Goal: Transaction & Acquisition: Purchase product/service

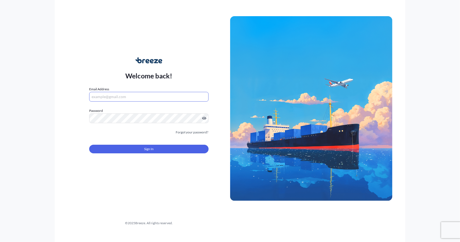
click at [128, 95] on input "Email Address" at bounding box center [148, 97] width 119 height 10
type input "[EMAIL_ADDRESS][DOMAIN_NAME]"
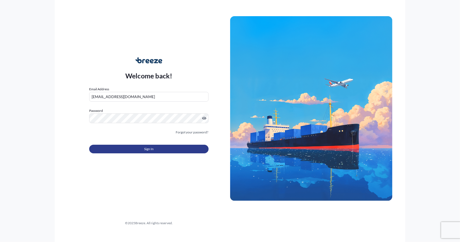
click at [142, 152] on button "Sign In" at bounding box center [148, 149] width 119 height 9
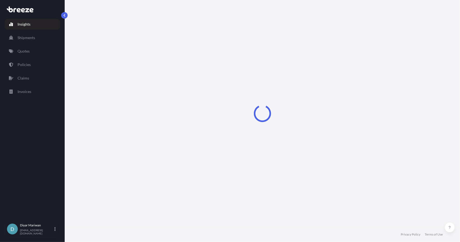
select select "2025"
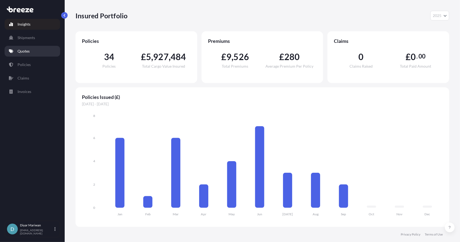
click at [29, 47] on link "Quotes" at bounding box center [33, 51] width 56 height 11
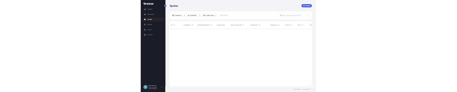
scroll to position [150, 370]
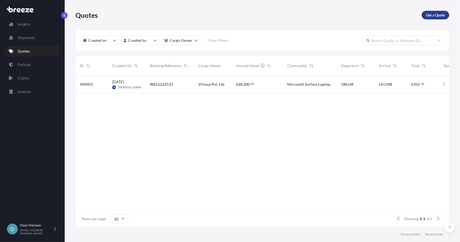
click at [436, 14] on p "Get a Quote" at bounding box center [435, 14] width 19 height 5
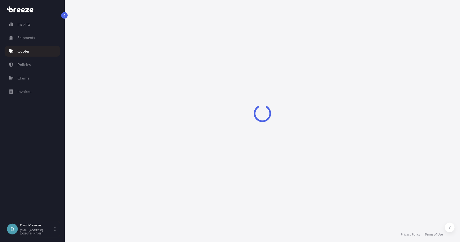
select select "Sea"
select select "1"
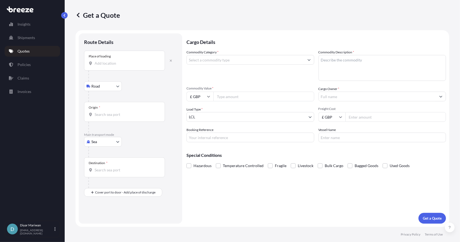
click at [106, 63] on input "Place of loading" at bounding box center [127, 63] width 64 height 5
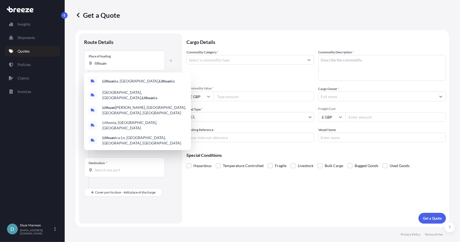
click at [155, 39] on div "Route Details" at bounding box center [130, 45] width 93 height 12
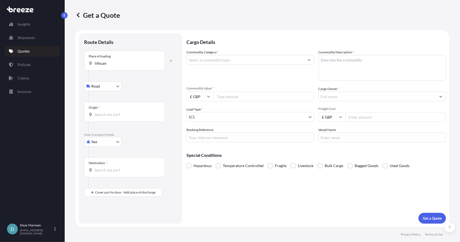
click at [118, 85] on body "0 options available. 5 options available. Insights Shipments Quotes Policies Cl…" at bounding box center [230, 121] width 460 height 242
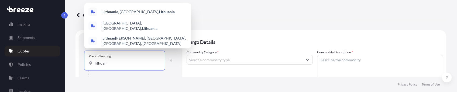
drag, startPoint x: 126, startPoint y: 65, endPoint x: 63, endPoint y: 56, distance: 64.2
click at [63, 56] on div "Insights Shipments Quotes Policies Claims Invoices D Diyar Mariwan [EMAIL_ADDRE…" at bounding box center [228, 46] width 457 height 92
drag, startPoint x: 130, startPoint y: 63, endPoint x: 120, endPoint y: 66, distance: 11.1
click at [130, 63] on input "lithuan" at bounding box center [127, 63] width 64 height 5
click at [115, 64] on input "lithuan" at bounding box center [127, 63] width 64 height 5
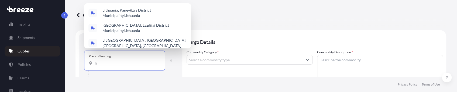
type input "l"
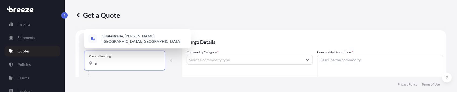
type input "s"
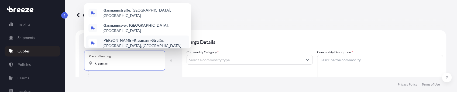
scroll to position [11, 0]
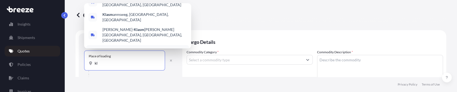
type input "k"
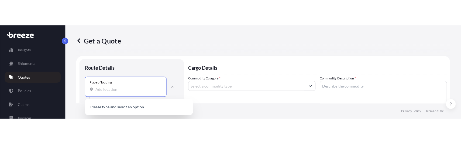
scroll to position [0, 0]
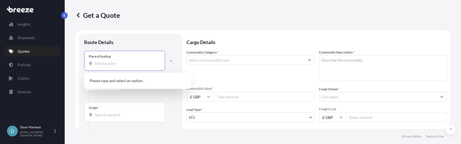
click at [122, 66] on div "Place of loading" at bounding box center [124, 61] width 81 height 20
click at [122, 66] on input "Place of loading" at bounding box center [127, 63] width 64 height 5
paste input "[STREET_ADDRESS][PERSON_NAME] r. [GEOGRAPHIC_DATA], [GEOGRAPHIC_DATA]"
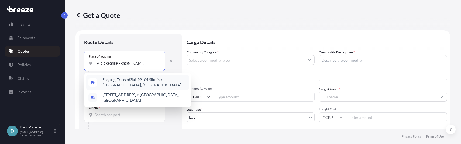
click at [152, 83] on span "Šilojų g., Traksėdžiai, 99104 Šilutės r. [GEOGRAPHIC_DATA], [GEOGRAPHIC_DATA]" at bounding box center [144, 82] width 84 height 11
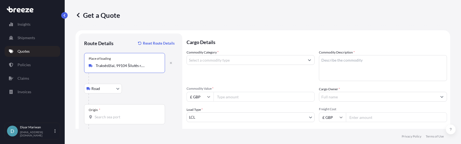
type input "Šilojų g., Traksėdžiai, 99104 Šilutės r. [GEOGRAPHIC_DATA], [GEOGRAPHIC_DATA]"
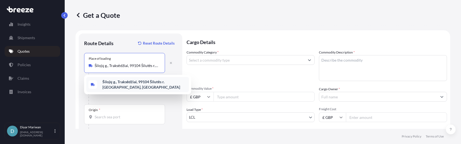
click at [121, 83] on b "Šilojų g., Traksėdžiai, 99104 Šilutės r. [GEOGRAPHIC_DATA], [GEOGRAPHIC_DATA]" at bounding box center [141, 84] width 78 height 10
click at [118, 84] on b "Šilojų g., Traksėdžiai, 99104 Šilutės r. [GEOGRAPHIC_DATA], [GEOGRAPHIC_DATA]" at bounding box center [141, 84] width 78 height 10
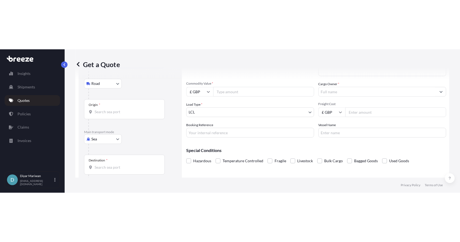
scroll to position [78, 0]
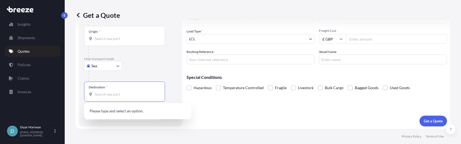
click at [114, 94] on input "Destination *" at bounding box center [127, 93] width 64 height 5
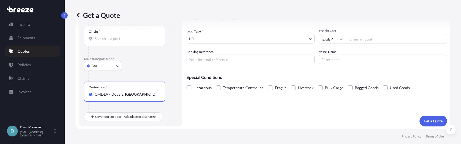
type input "CMDLA - Douala, [GEOGRAPHIC_DATA]"
click at [111, 35] on div "Origin *" at bounding box center [124, 36] width 81 height 20
click at [111, 36] on input "Origin *" at bounding box center [127, 38] width 64 height 5
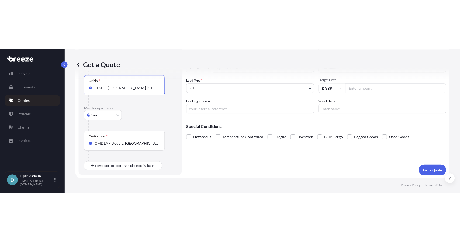
scroll to position [0, 0]
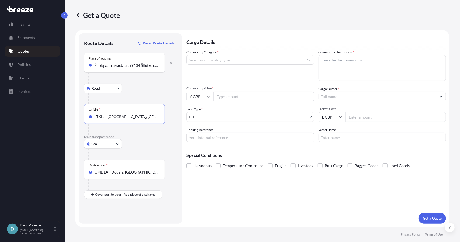
type input "LTKLJ - [GEOGRAPHIC_DATA], [GEOGRAPHIC_DATA]"
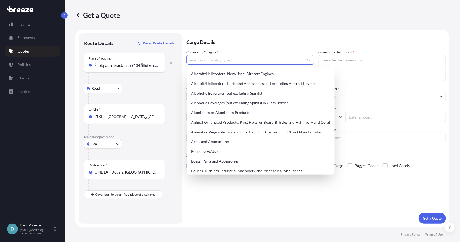
click at [211, 63] on input "Commodity Category *" at bounding box center [246, 60] width 118 height 10
click at [360, 60] on textarea "Commodity Description *" at bounding box center [383, 68] width 128 height 26
